Goal: Task Accomplishment & Management: Manage account settings

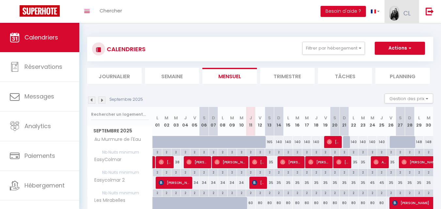
click at [404, 12] on span "CL" at bounding box center [406, 13] width 7 height 8
click at [388, 42] on link "Équipe" at bounding box center [392, 44] width 48 height 11
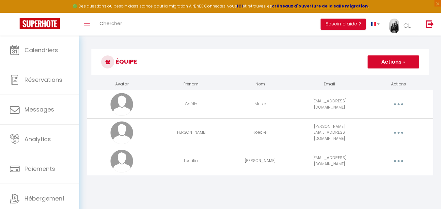
click at [192, 105] on td "Gaëlle" at bounding box center [190, 104] width 69 height 28
click at [400, 107] on button "button" at bounding box center [398, 104] width 18 height 10
click at [367, 118] on link "Editer" at bounding box center [381, 119] width 48 height 11
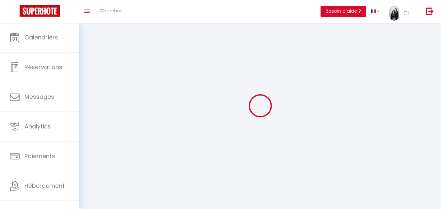
type input "Gaëlle"
type input "Muller"
type input "[EMAIL_ADDRESS][DOMAIN_NAME]"
type textarea "[URL][DOMAIN_NAME]"
checkbox input "false"
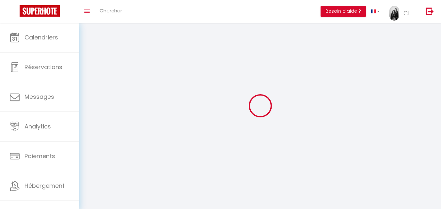
checkbox input "false"
checkbox input "true"
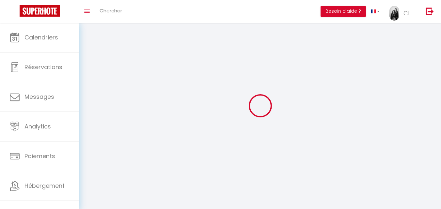
checkbox input "true"
checkbox input "false"
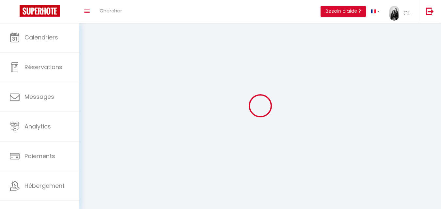
checkbox input "false"
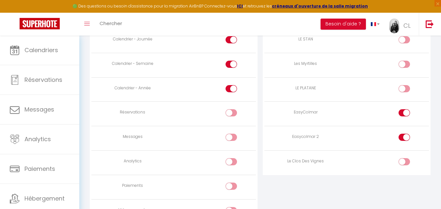
scroll to position [450, 0]
click at [233, 110] on input "checkbox" at bounding box center [236, 113] width 11 height 10
checkbox input "true"
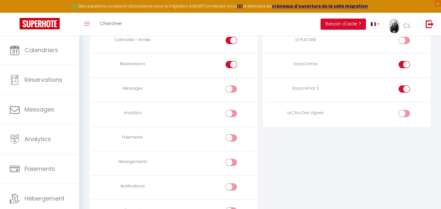
scroll to position [539, 0]
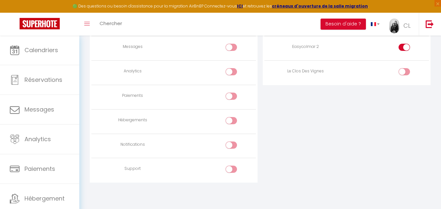
click at [231, 96] on input "checkbox" at bounding box center [236, 98] width 11 height 10
checkbox input "true"
click at [230, 119] on div at bounding box center [230, 120] width 11 height 7
click at [231, 119] on input "checkbox" at bounding box center [236, 122] width 11 height 10
checkbox input "true"
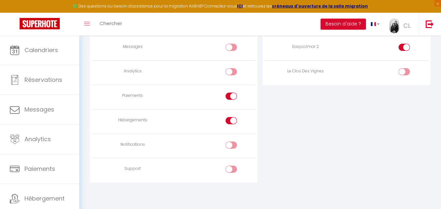
click at [232, 148] on input "checkbox" at bounding box center [236, 147] width 11 height 10
checkbox input "true"
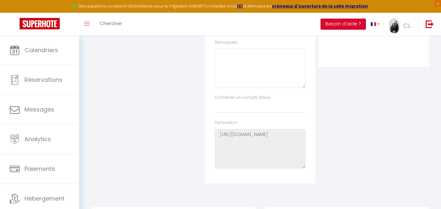
scroll to position [0, 0]
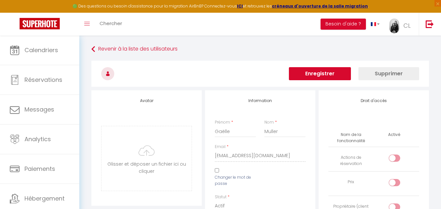
click at [316, 77] on button "Enregistrer" at bounding box center [320, 73] width 62 height 13
